Goal: Information Seeking & Learning: Learn about a topic

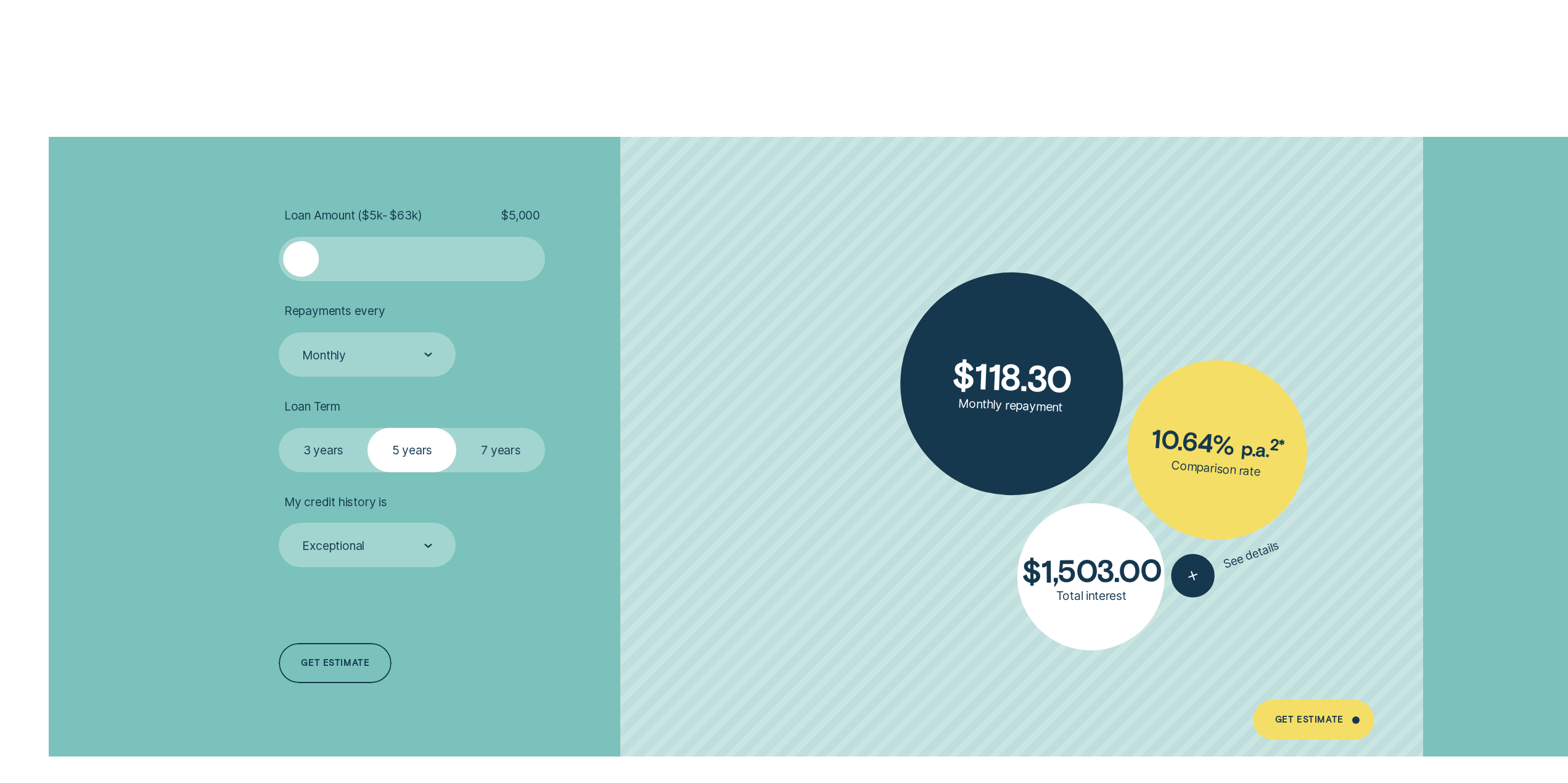
scroll to position [3328, 0]
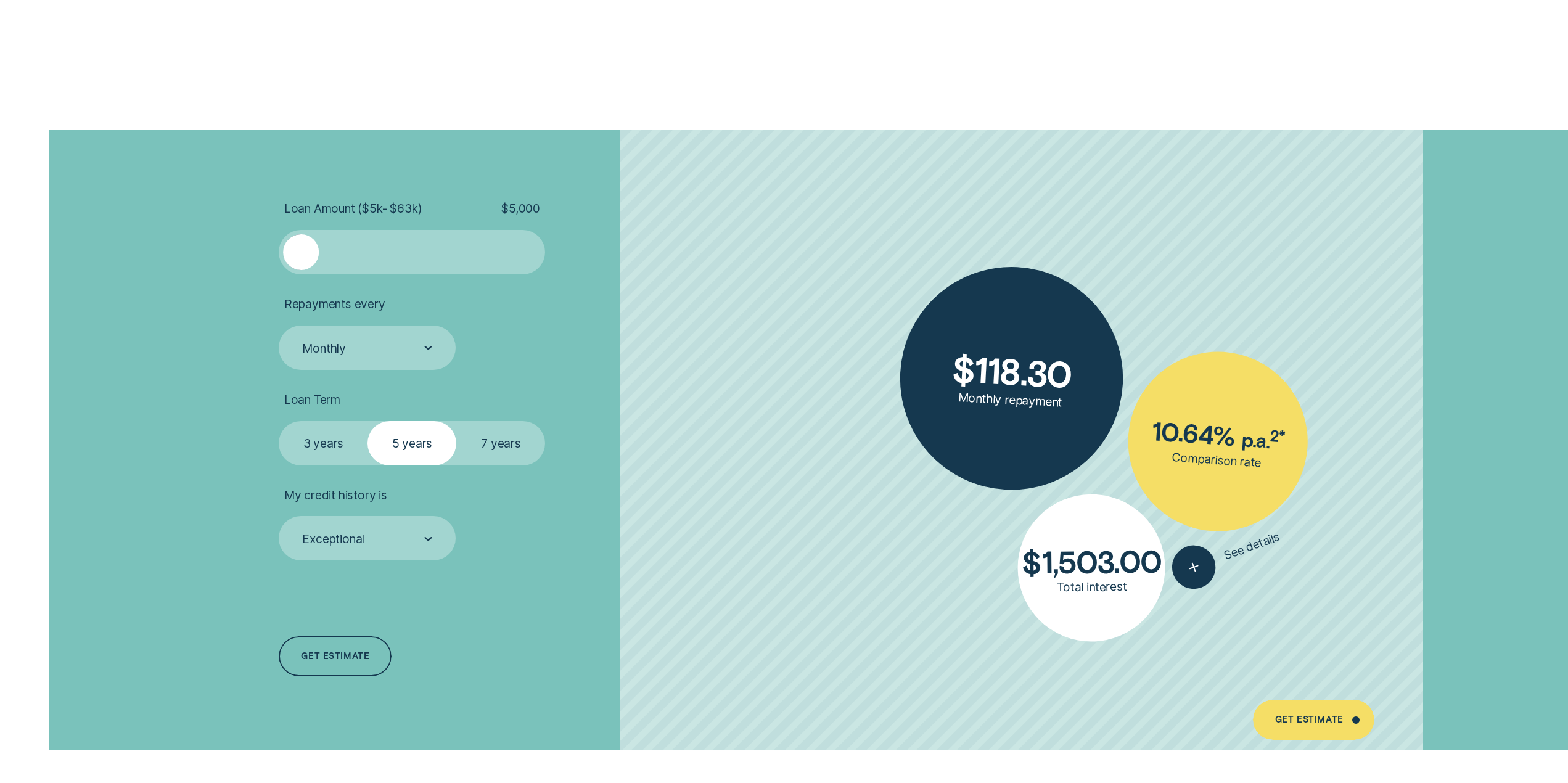
click at [434, 246] on div at bounding box center [411, 251] width 222 height 36
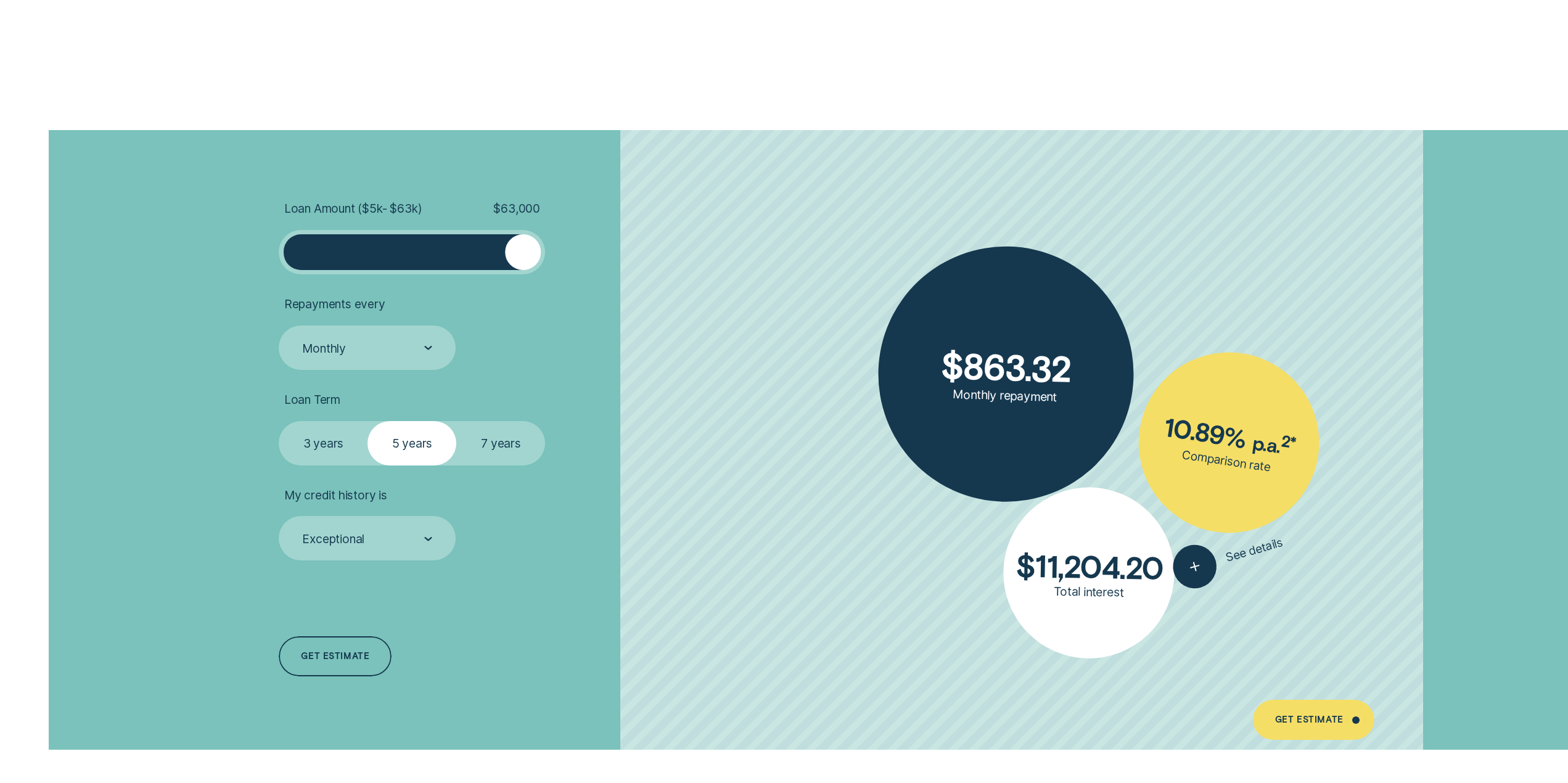
drag, startPoint x: 434, startPoint y: 253, endPoint x: 537, endPoint y: 261, distance: 103.3
click at [537, 261] on div at bounding box center [523, 251] width 36 height 36
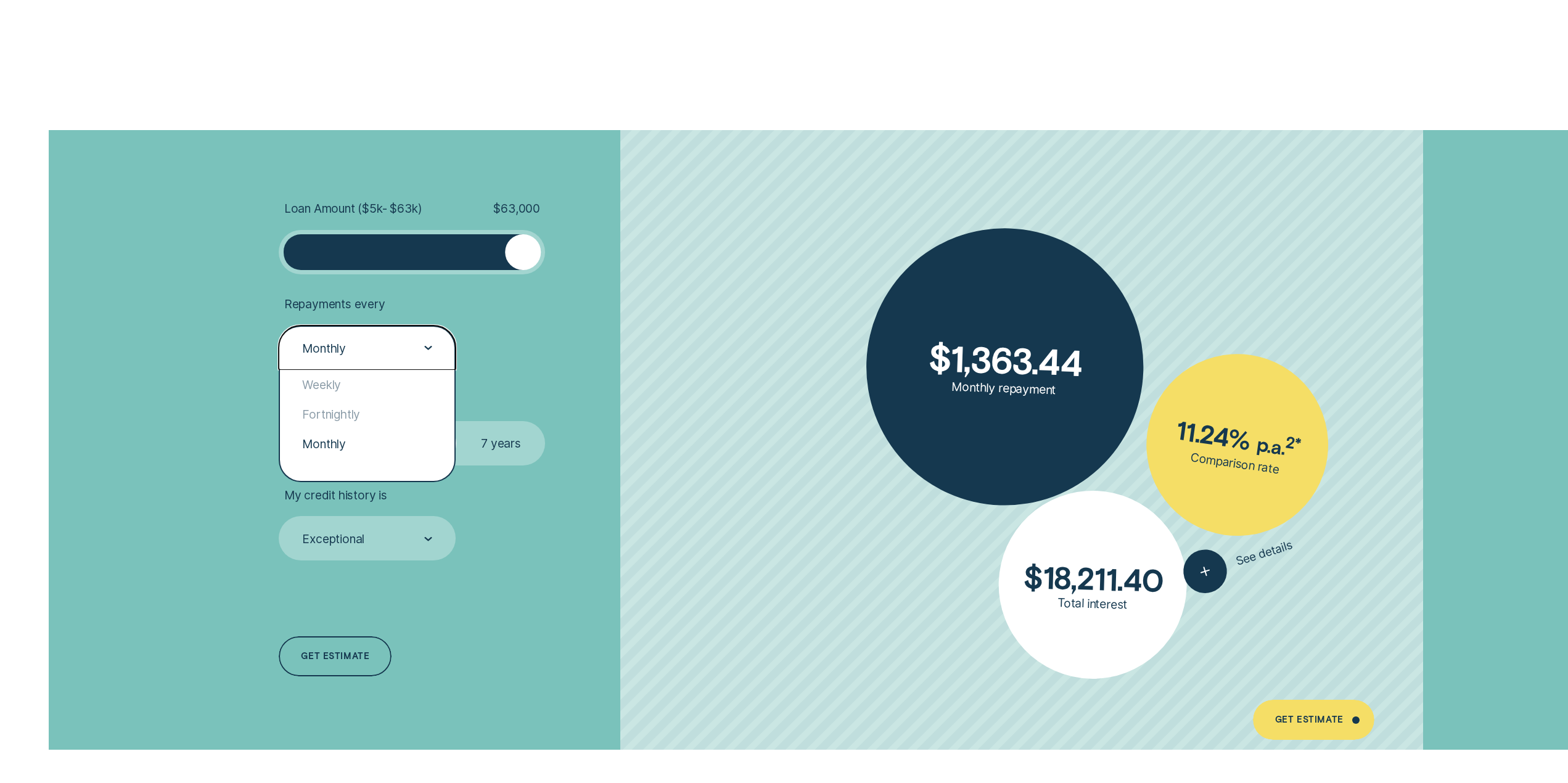
click at [445, 344] on div "Monthly" at bounding box center [367, 347] width 177 height 44
click at [348, 388] on div "Weekly" at bounding box center [367, 384] width 175 height 30
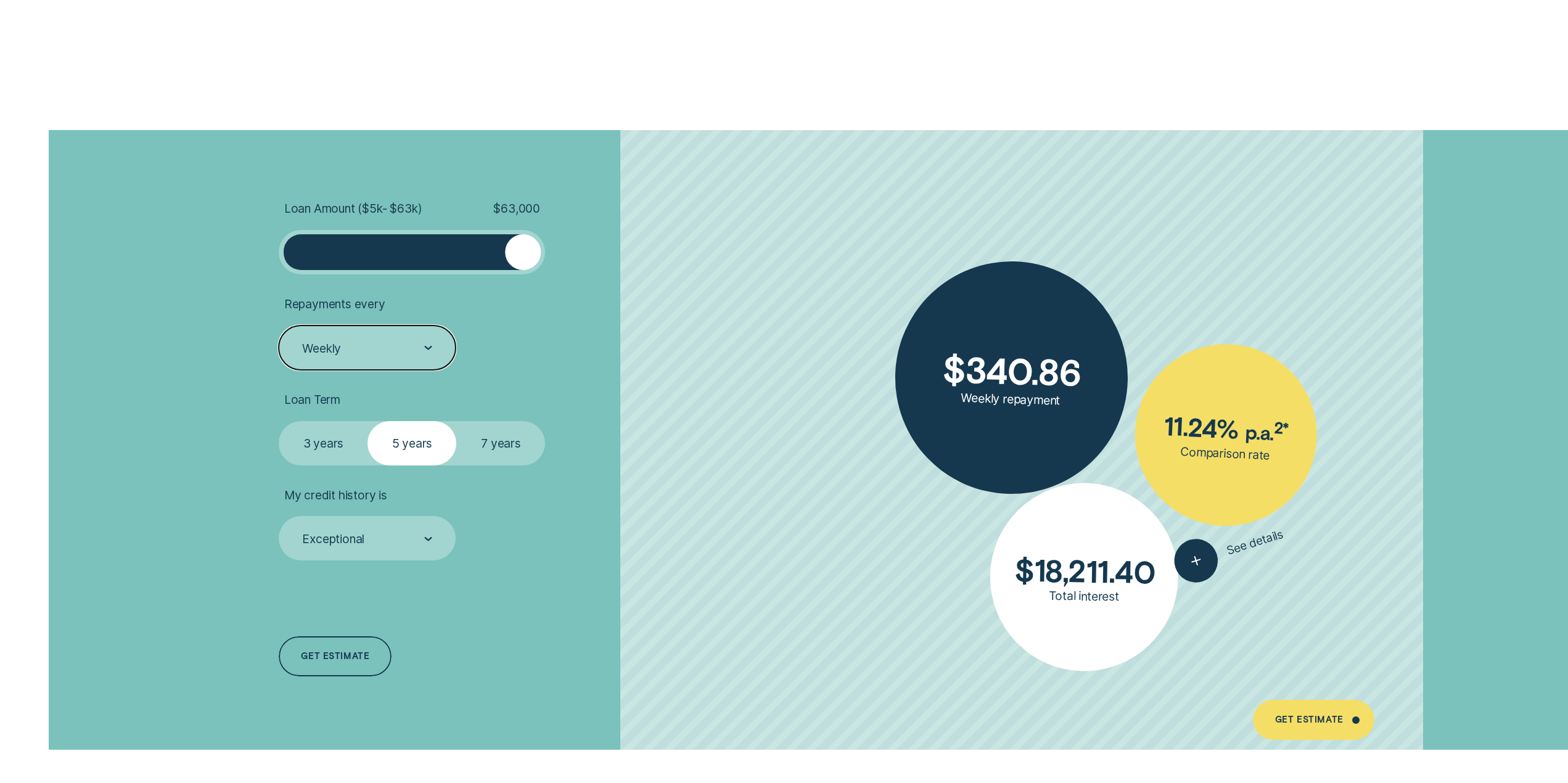
click at [326, 444] on label "3 years" at bounding box center [323, 443] width 89 height 44
click at [279, 421] on input "3 years" at bounding box center [279, 421] width 0 height 0
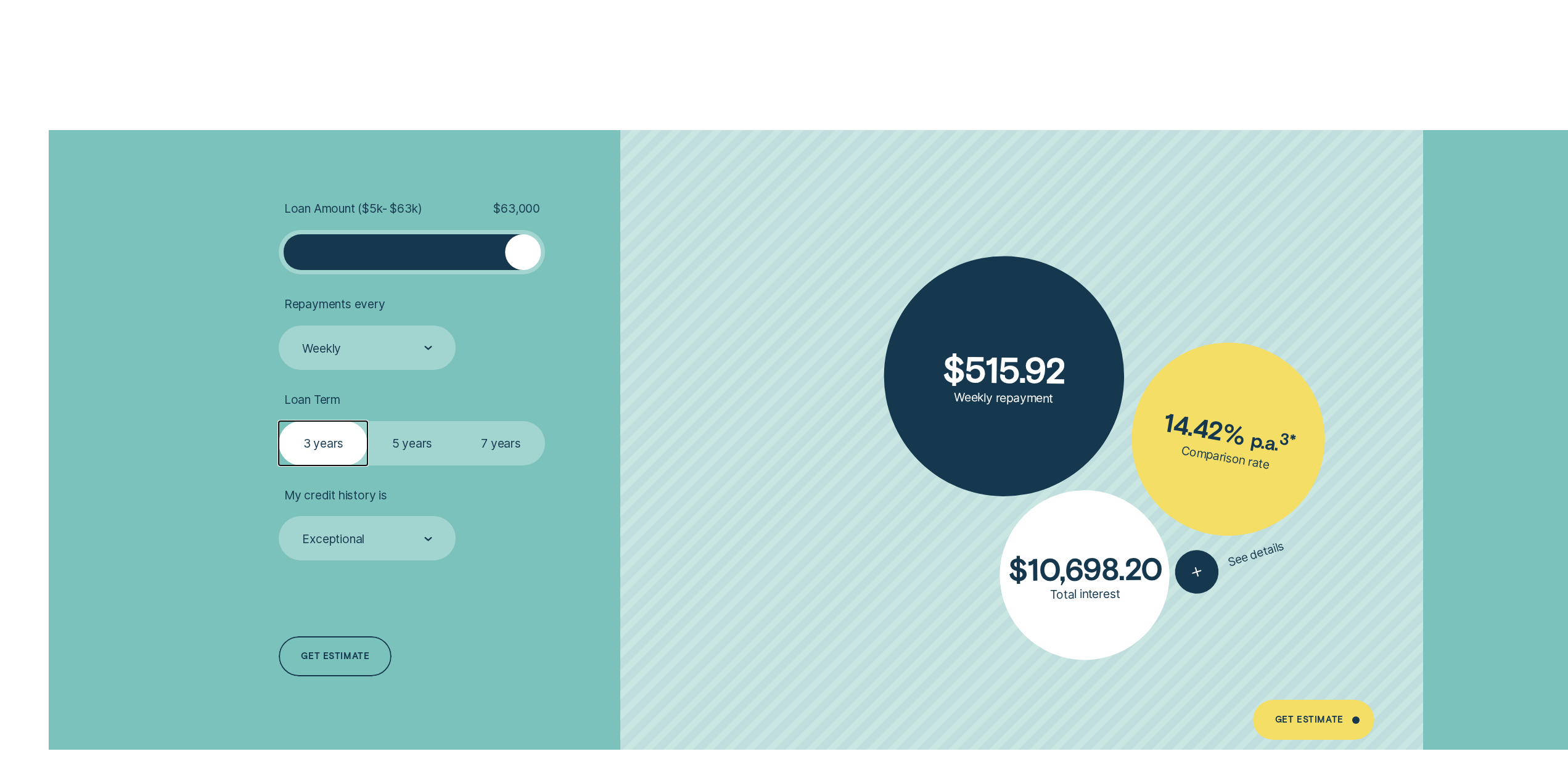
click at [510, 444] on label "7 years" at bounding box center [500, 443] width 89 height 44
click at [456, 421] on input "7 years" at bounding box center [456, 421] width 0 height 0
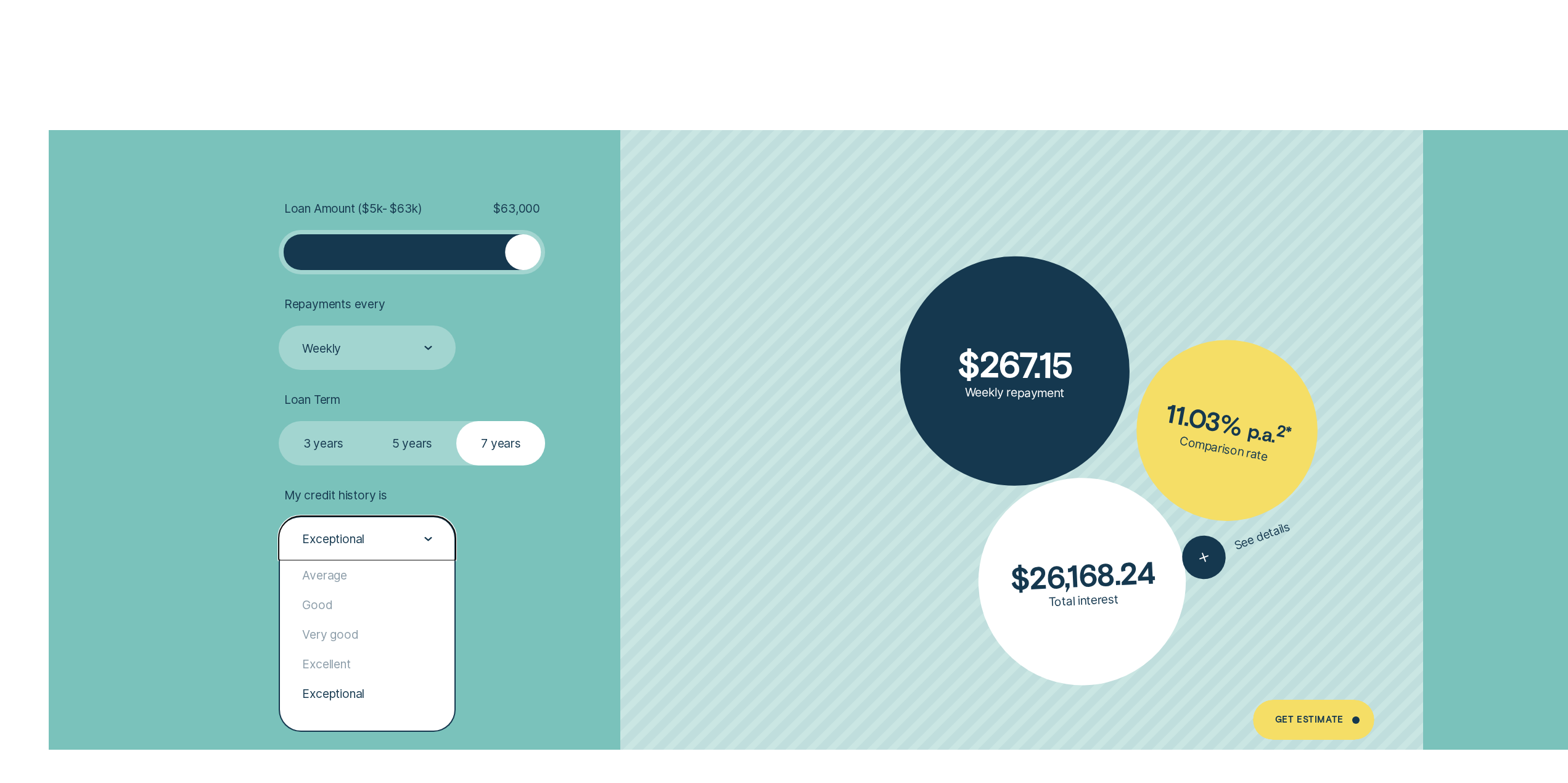
click at [429, 535] on div at bounding box center [429, 538] width 8 height 43
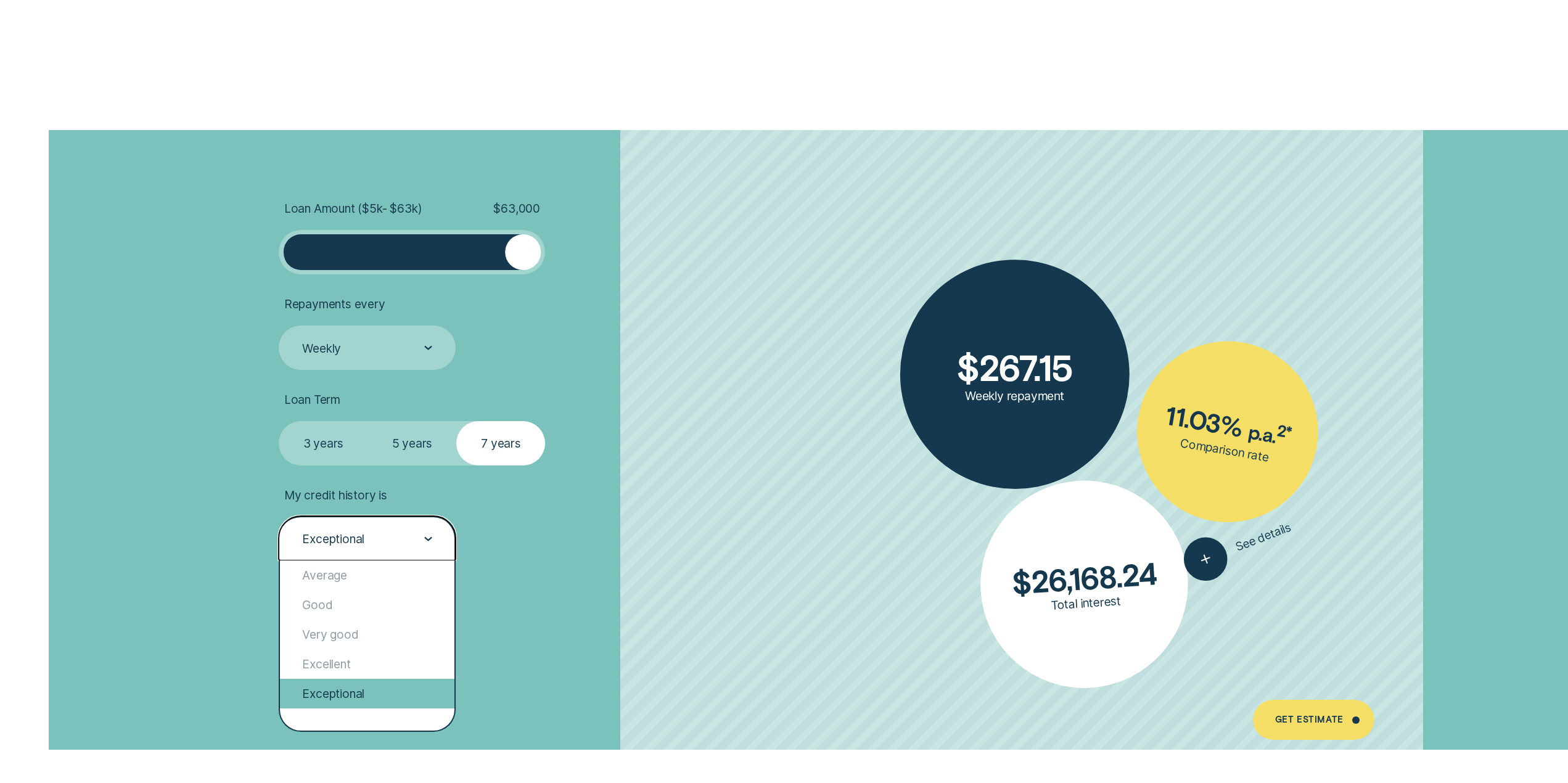
click at [350, 696] on div "Exceptional" at bounding box center [367, 694] width 175 height 30
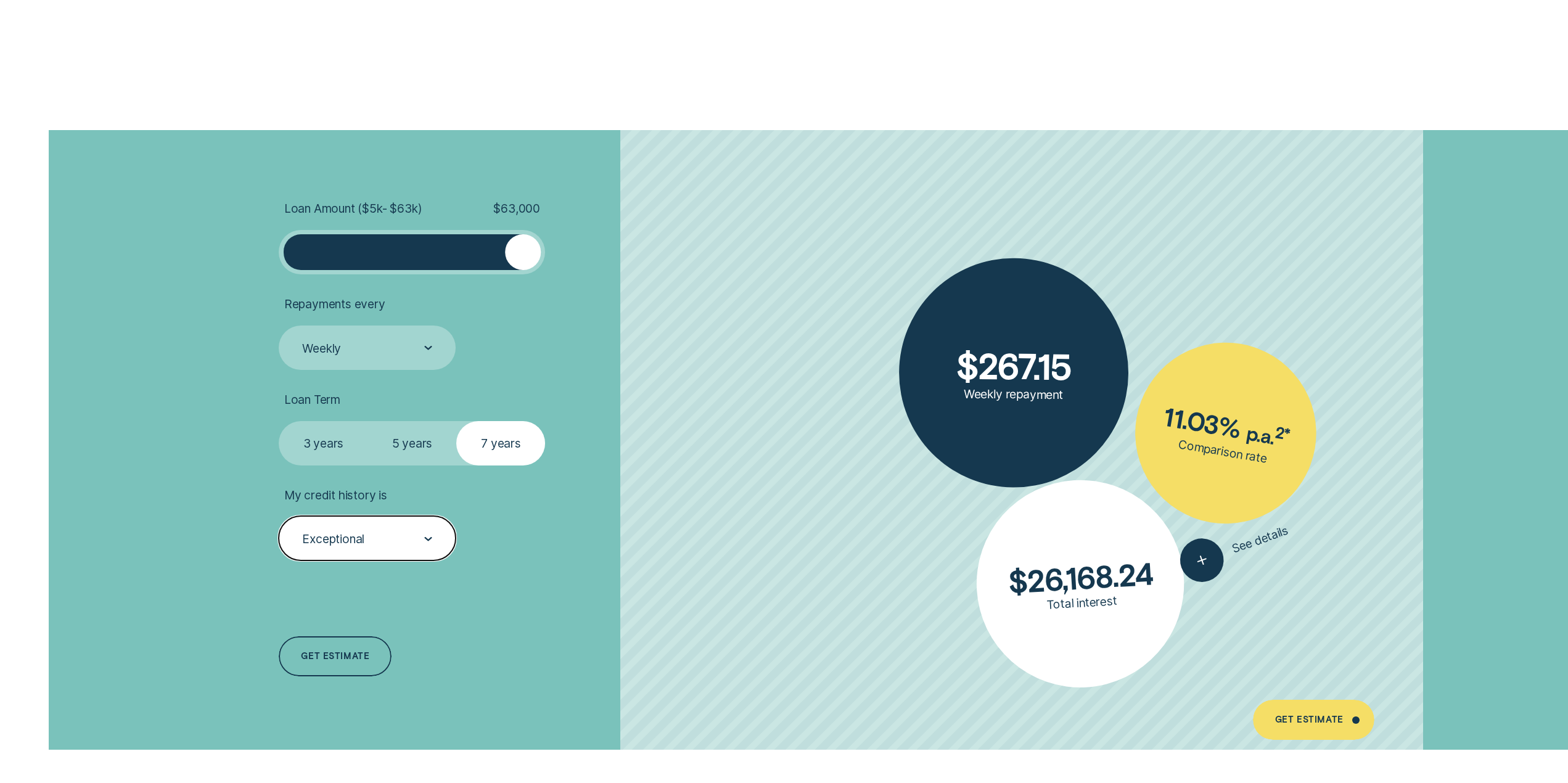
click at [401, 517] on div "Exceptional" at bounding box center [367, 538] width 177 height 44
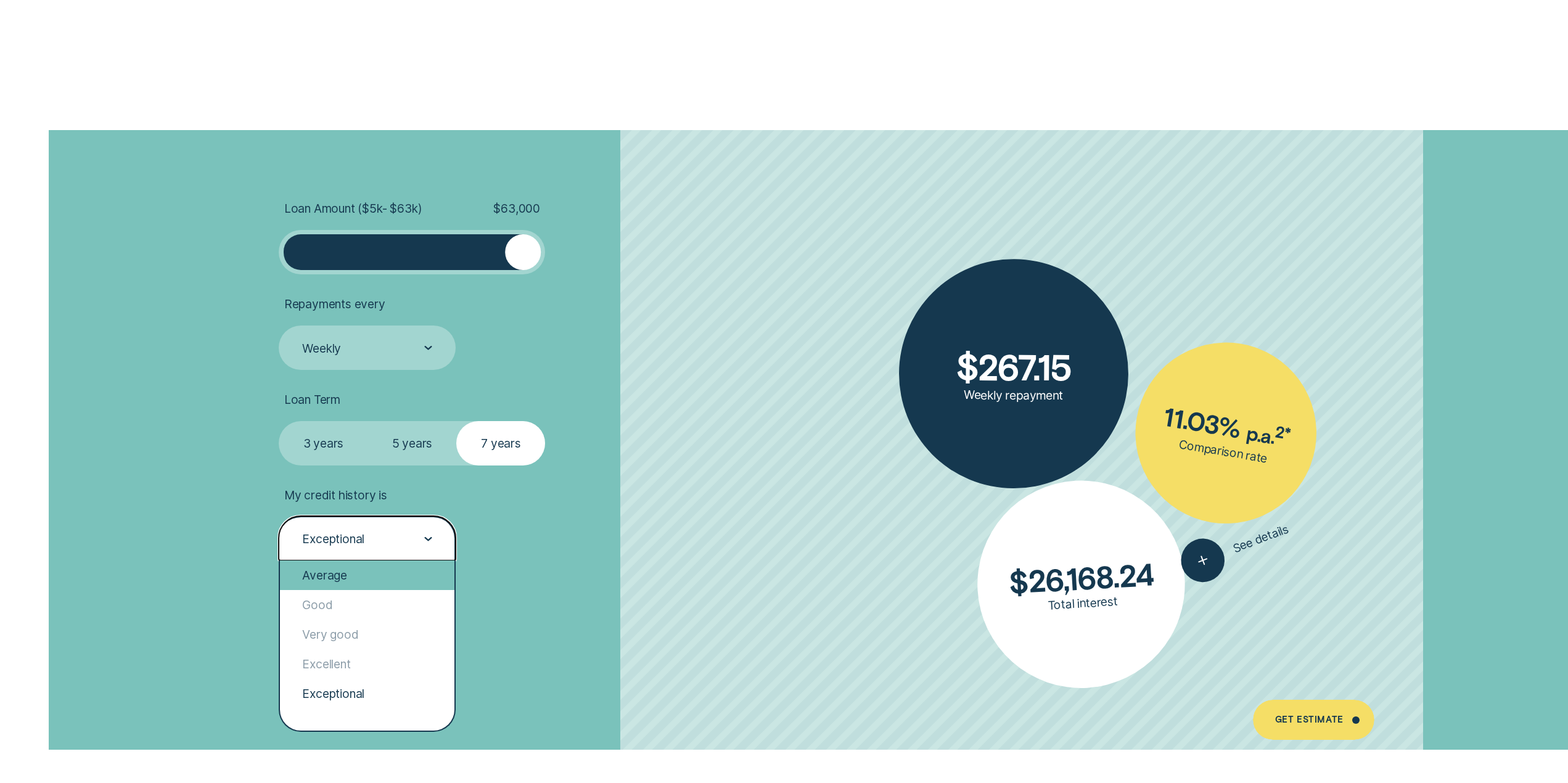
click at [337, 580] on div "Average" at bounding box center [367, 575] width 175 height 30
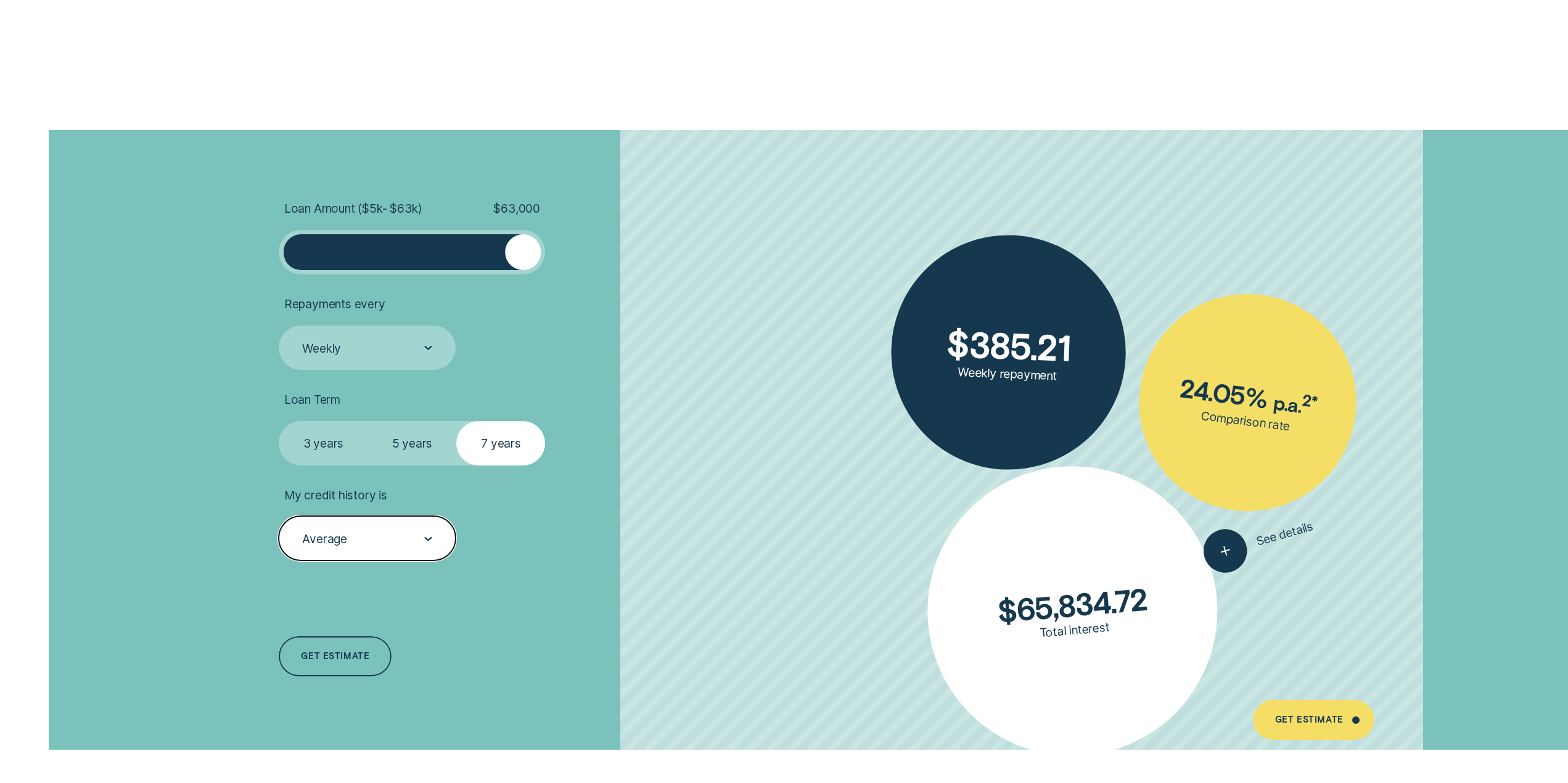
click at [353, 523] on div "Average" at bounding box center [367, 538] width 177 height 44
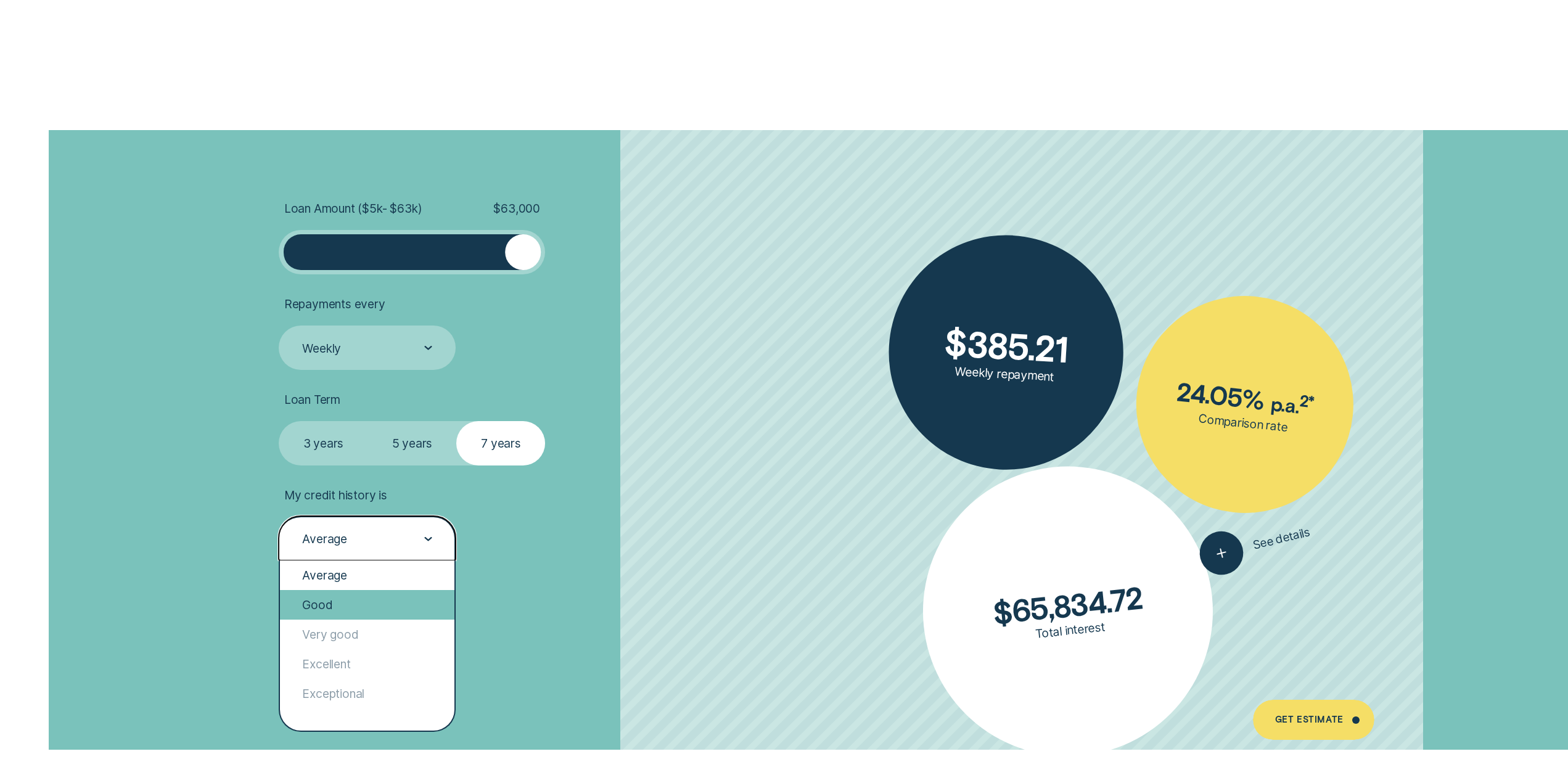
click at [352, 601] on div "Good" at bounding box center [367, 605] width 175 height 30
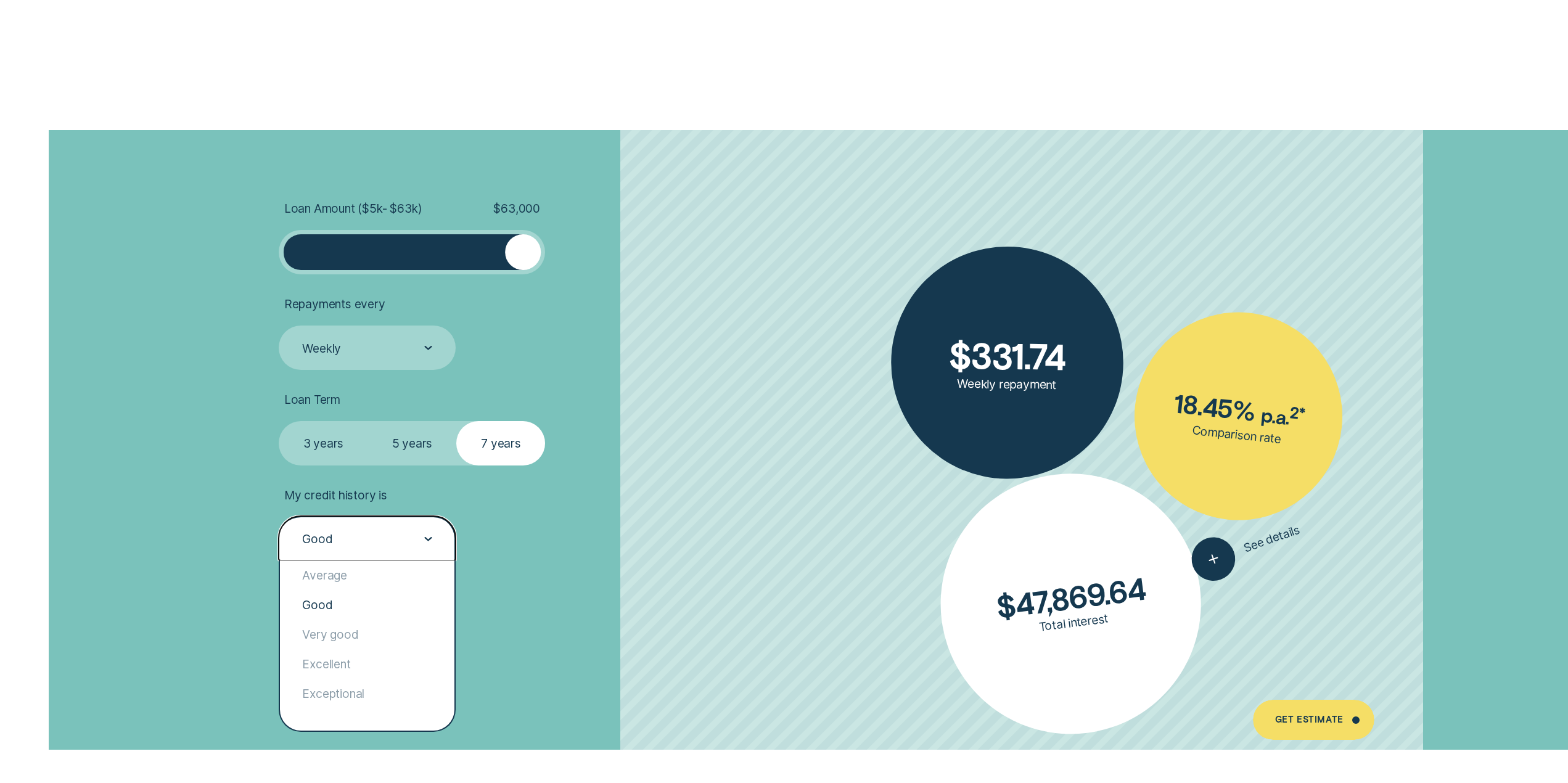
click at [355, 544] on div "Good" at bounding box center [366, 538] width 131 height 16
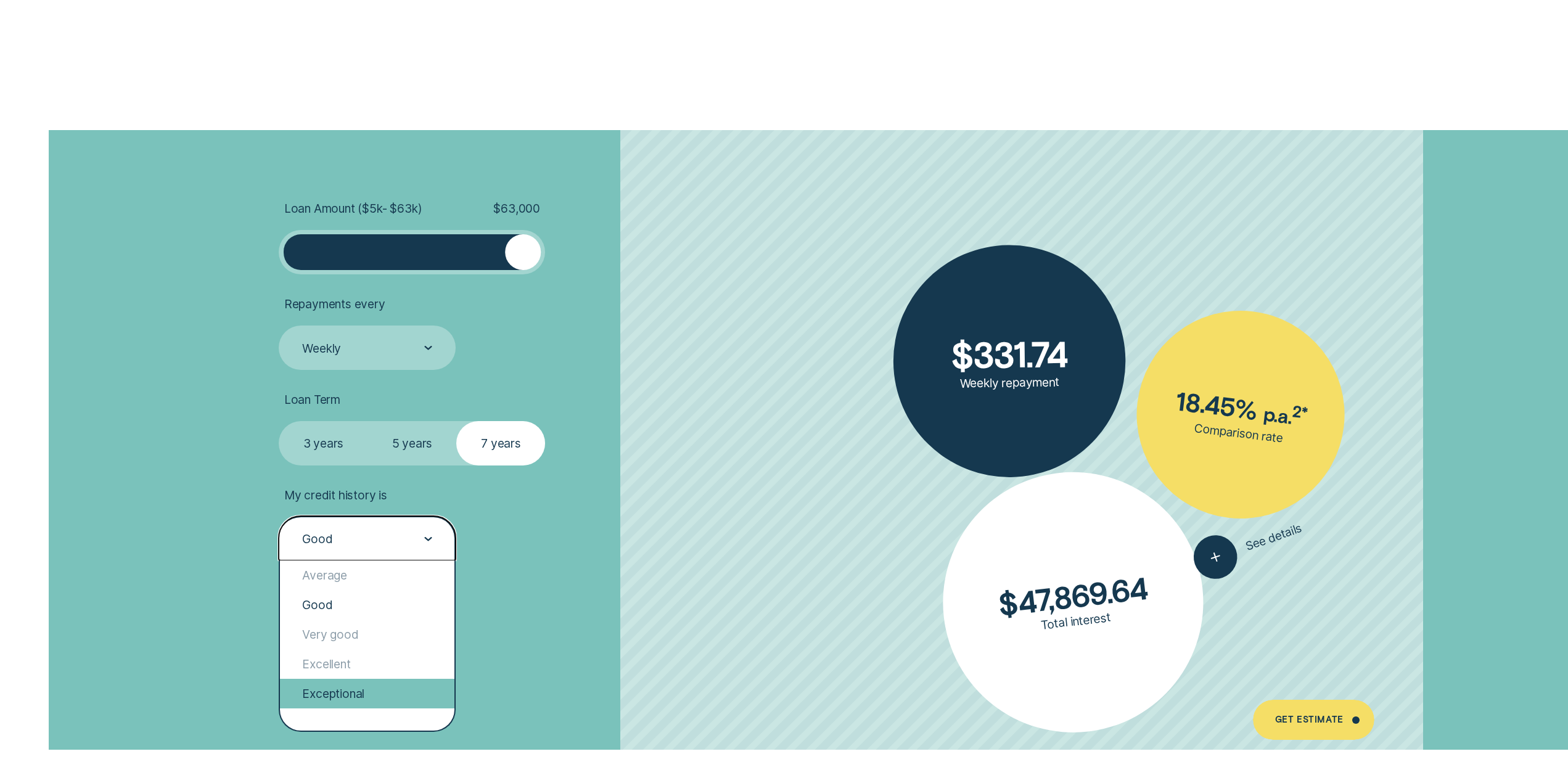
click at [340, 688] on div "Exceptional" at bounding box center [367, 694] width 175 height 30
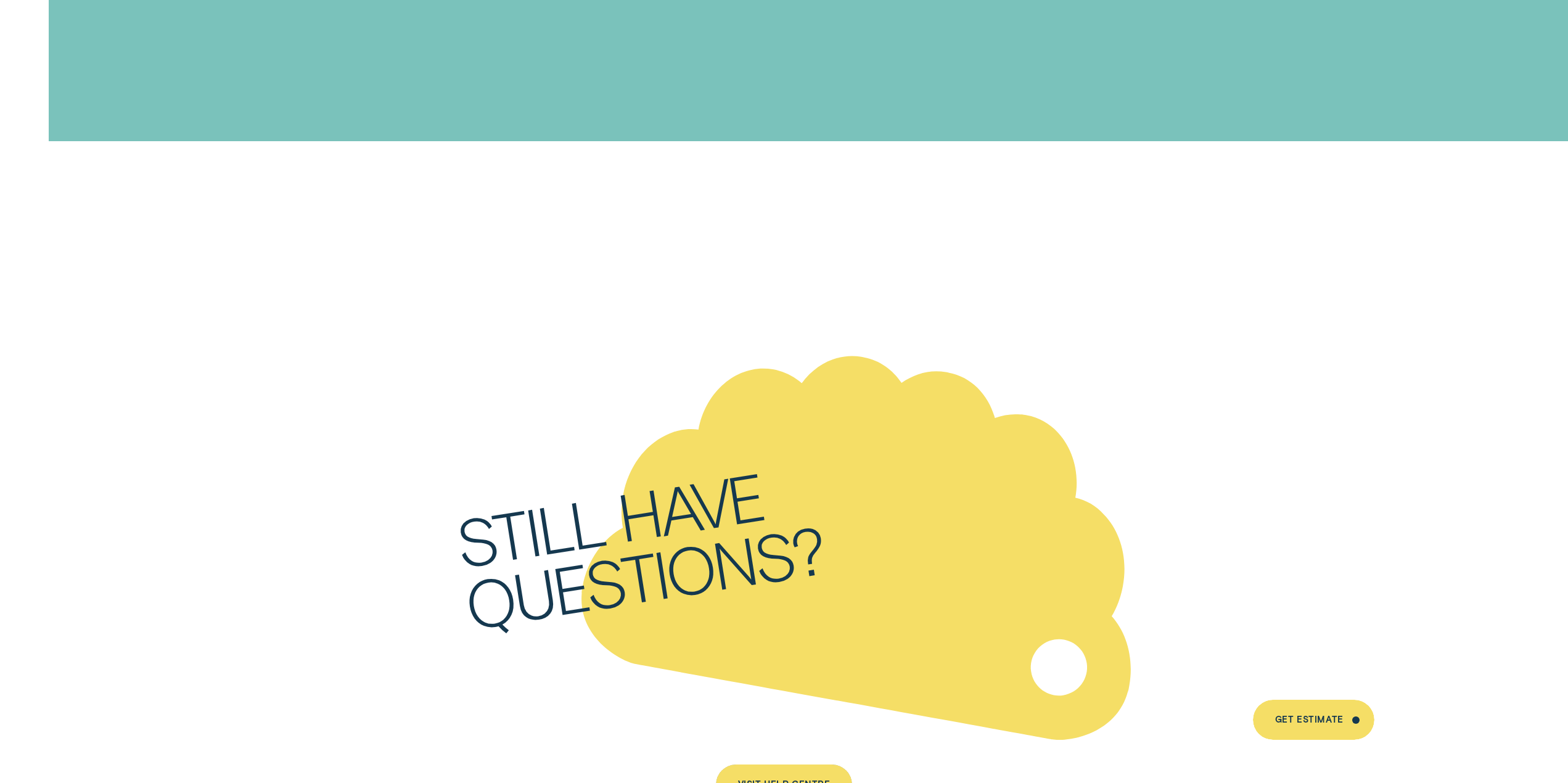
scroll to position [7540, 0]
